Goal: Task Accomplishment & Management: Manage account settings

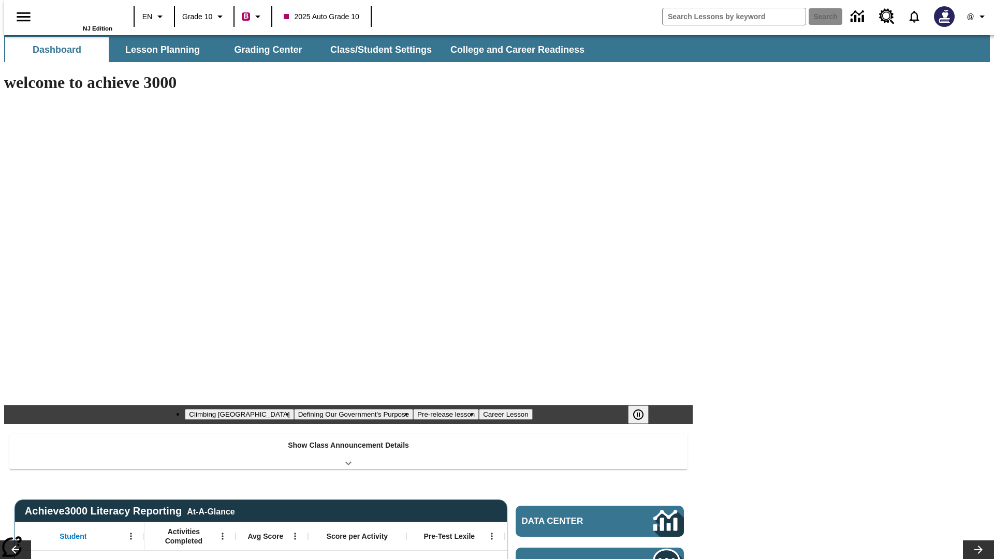
type input "-1"
click at [376, 50] on button "Class/Student Settings" at bounding box center [381, 49] width 119 height 25
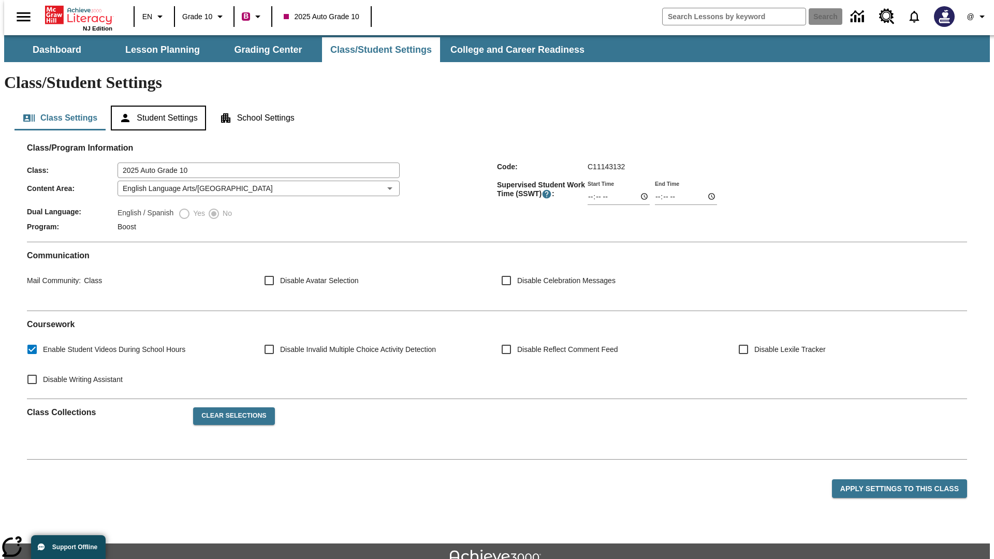
click at [156, 106] on button "Student Settings" at bounding box center [158, 118] width 95 height 25
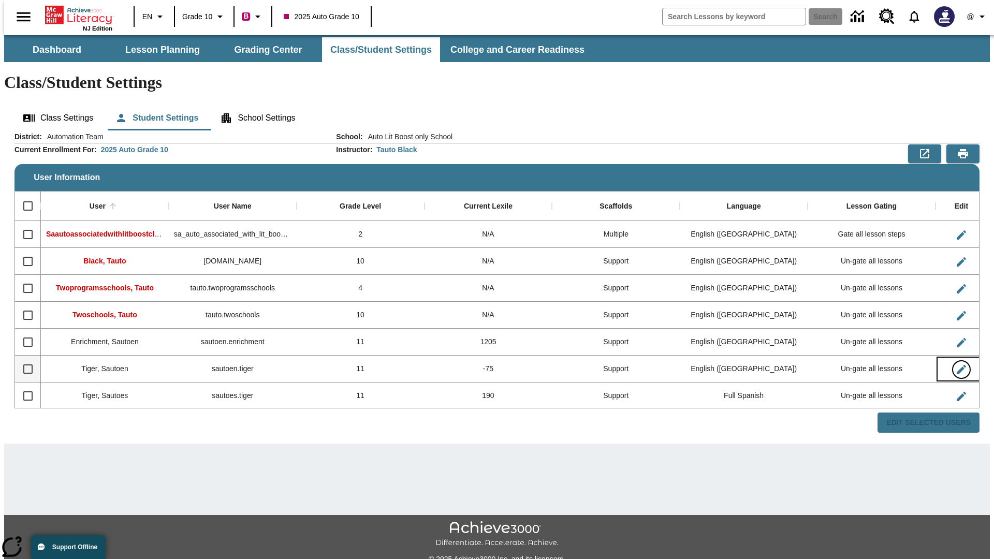
click at [957, 365] on icon "Edit User" at bounding box center [961, 369] width 9 height 9
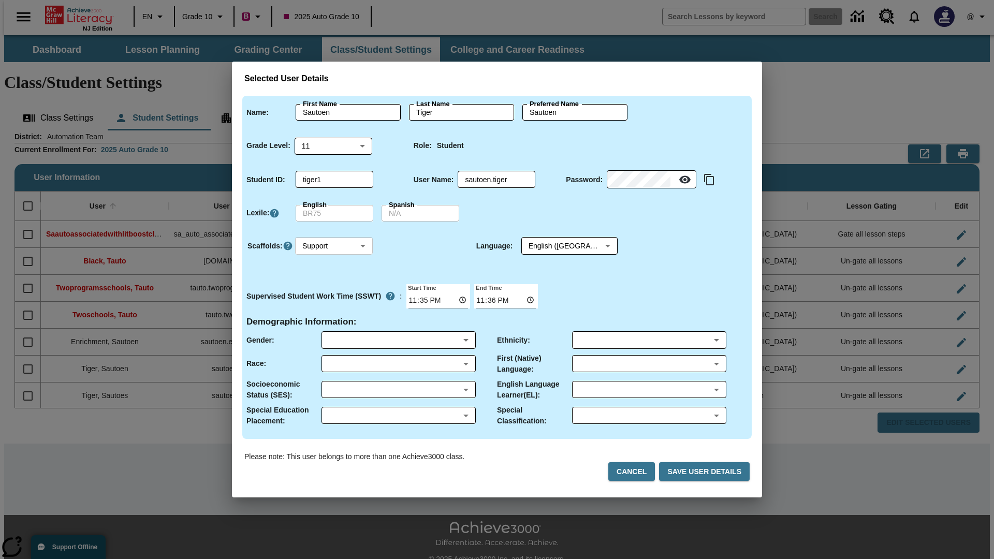
click at [334, 246] on body "Skip to main content NJ Edition EN Grade 10 B 2025 Auto Grade 10 Search 0 @ Das…" at bounding box center [497, 308] width 986 height 547
click at [334, 284] on li "Support" at bounding box center [334, 284] width 78 height 17
click at [560, 246] on body "Skip to main content NJ Edition EN Grade 10 B 2025 Auto Grade 10 Search 0 @ Das…" at bounding box center [497, 308] width 986 height 547
click at [334, 246] on body "Skip to main content NJ Edition EN Grade 10 B 2025 Auto Grade 10 Search 0 @ Das…" at bounding box center [497, 308] width 986 height 547
click at [334, 301] on li "Enrichment" at bounding box center [334, 301] width 78 height 17
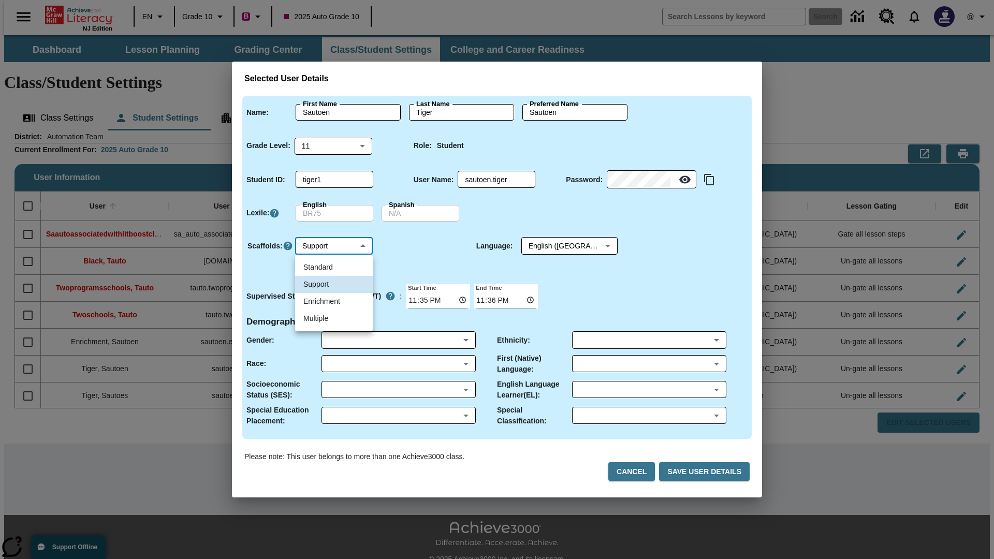
type input "3"
